Goal: Navigation & Orientation: Find specific page/section

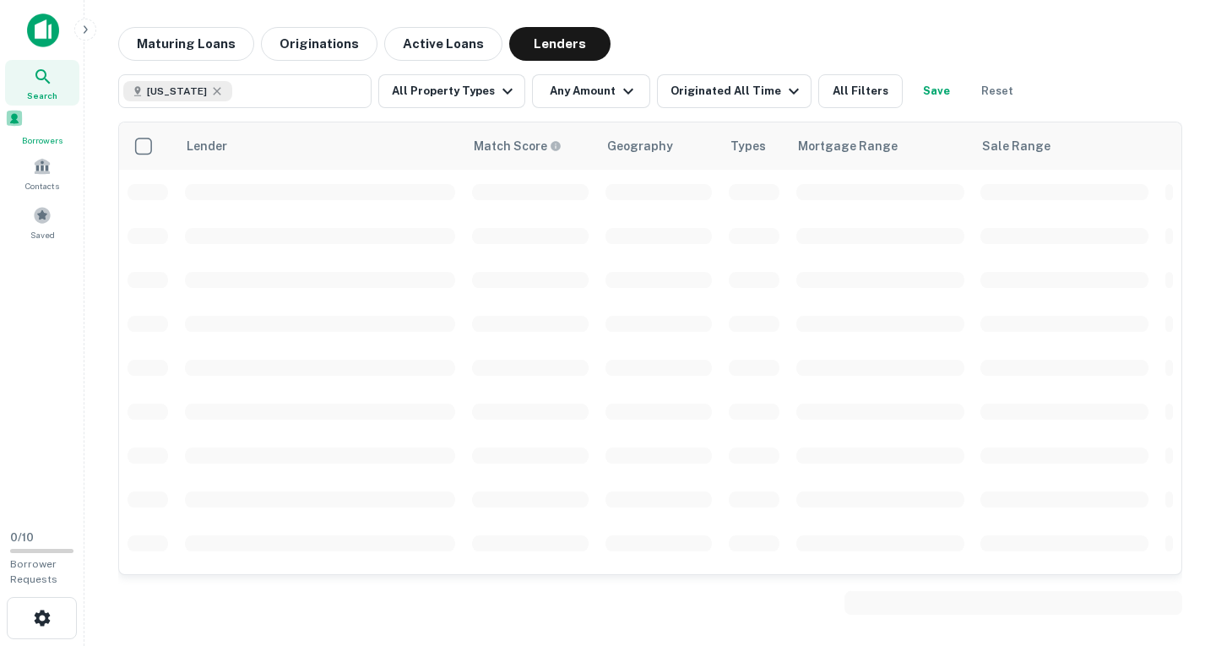
click at [24, 127] on span at bounding box center [14, 118] width 19 height 19
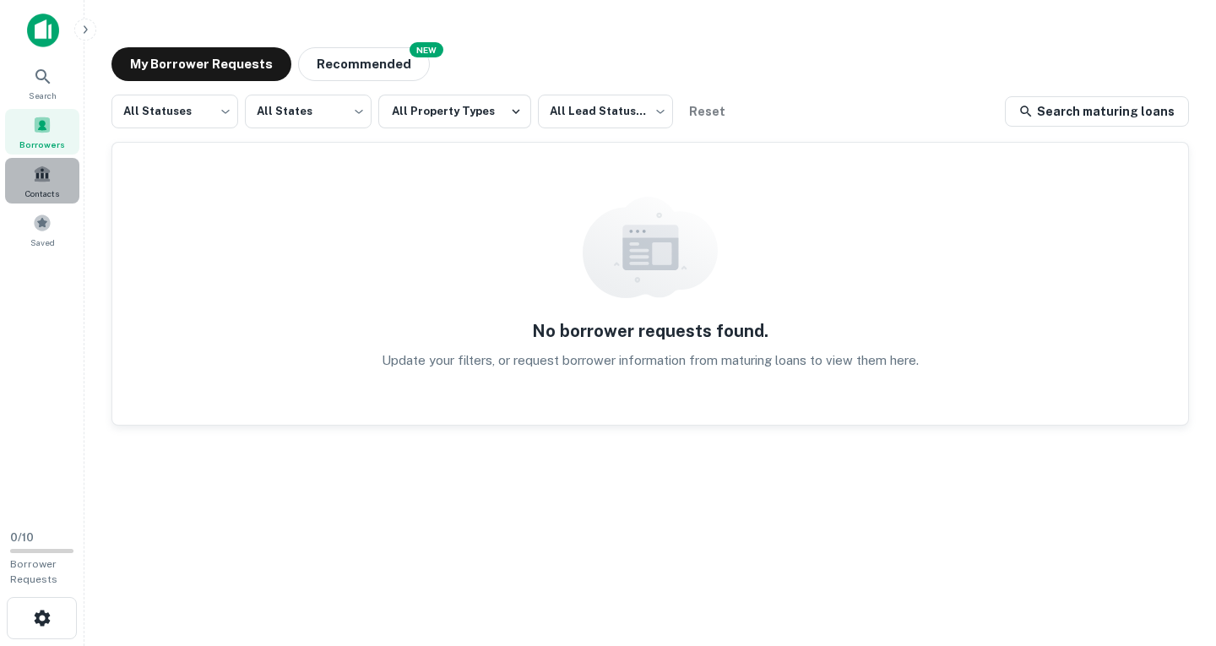
click at [40, 181] on span at bounding box center [42, 174] width 19 height 19
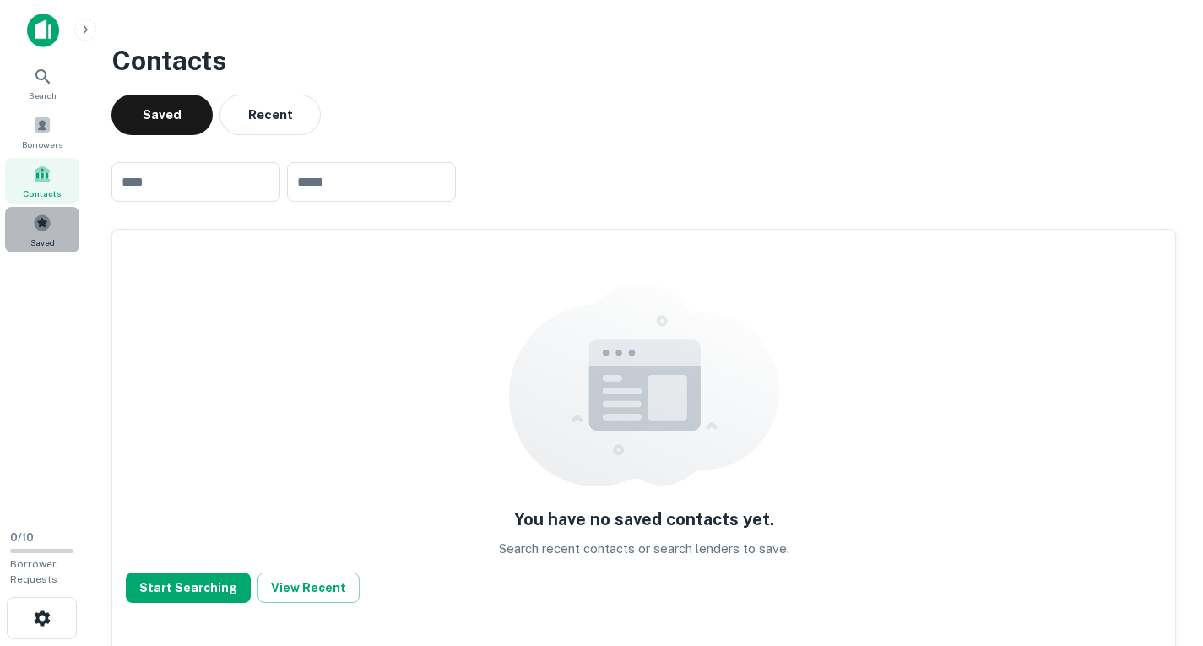
click at [46, 242] on span "Saved" at bounding box center [42, 243] width 24 height 14
